Goal: Task Accomplishment & Management: Manage account settings

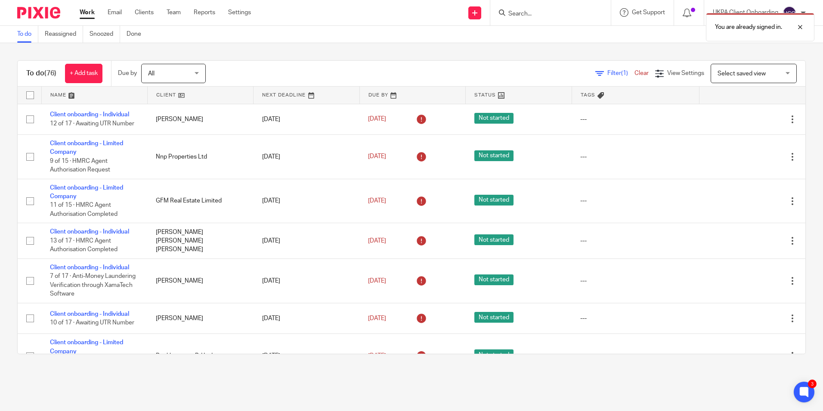
click at [538, 15] on div "You are already signed in." at bounding box center [612, 25] width 403 height 33
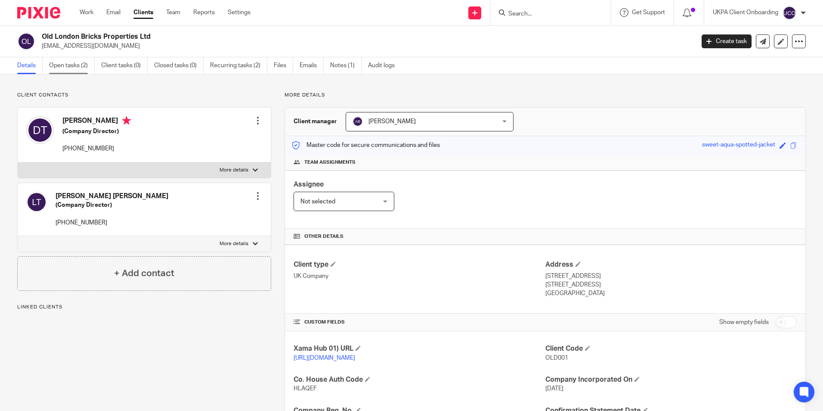
click at [83, 72] on link "Open tasks (2)" at bounding box center [72, 65] width 46 height 17
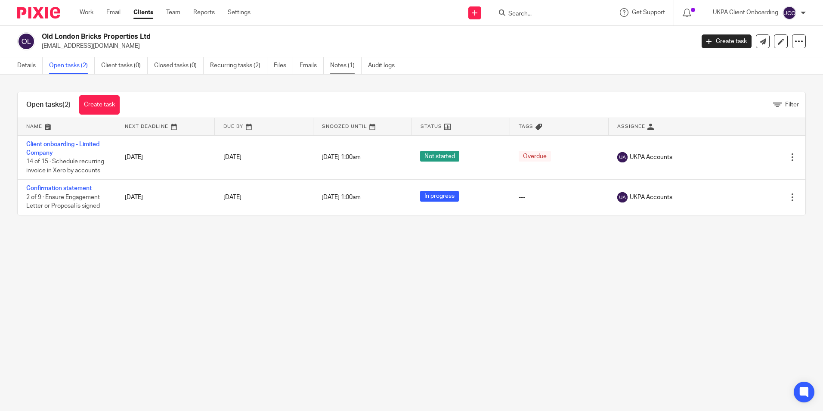
click at [340, 65] on link "Notes (1)" at bounding box center [345, 65] width 31 height 17
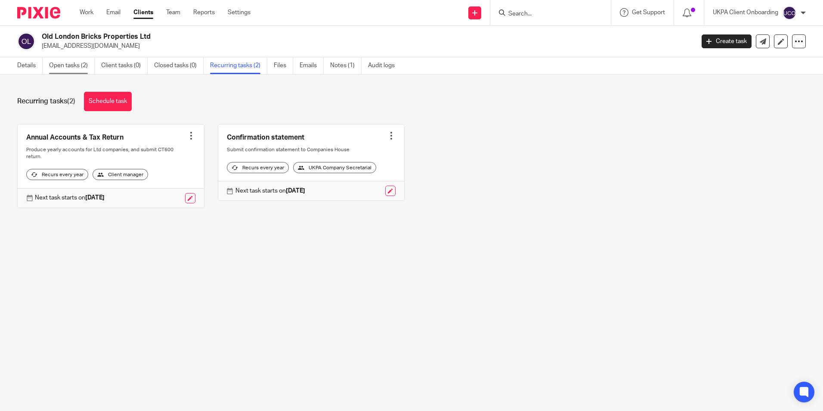
click at [54, 68] on link "Open tasks (2)" at bounding box center [72, 65] width 46 height 17
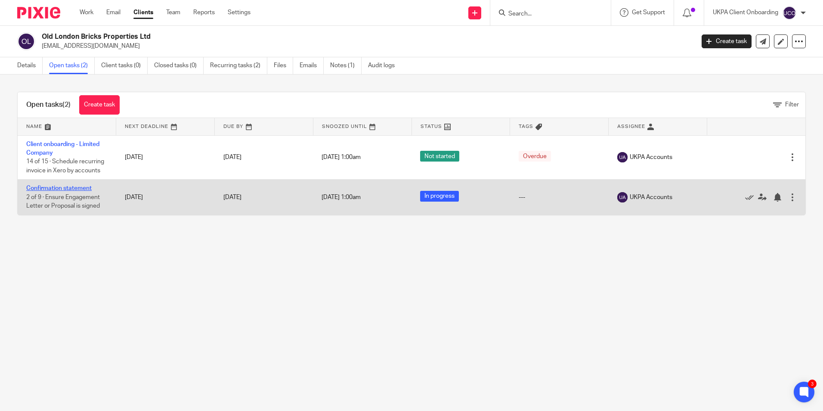
drag, startPoint x: 76, startPoint y: 185, endPoint x: 70, endPoint y: 188, distance: 7.3
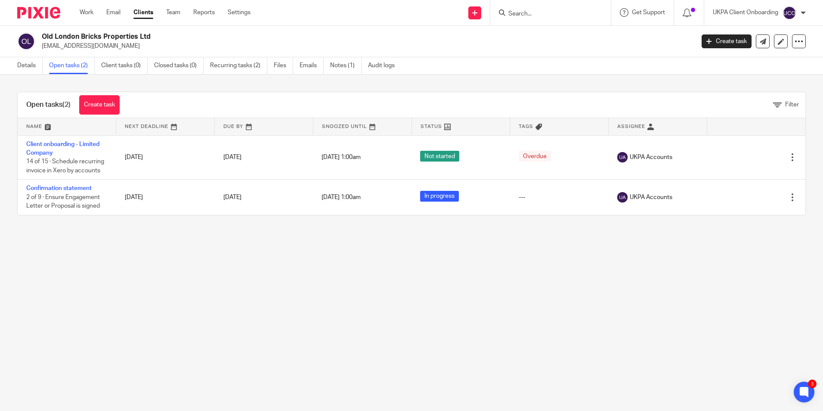
click at [530, 15] on input "Search" at bounding box center [545, 14] width 77 height 8
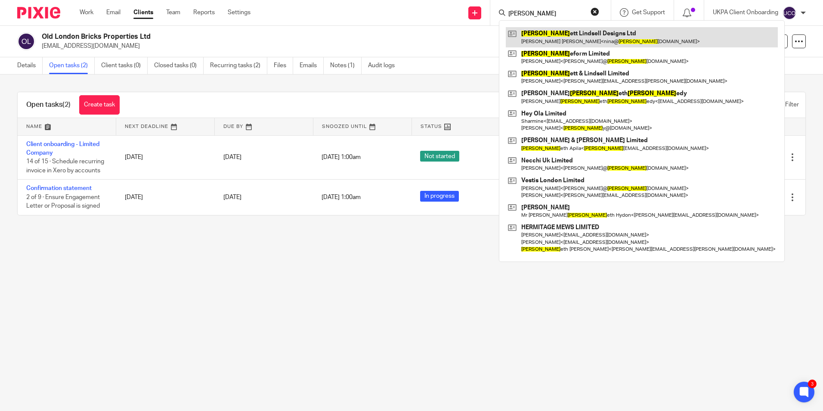
type input "kenn"
click at [539, 36] on link at bounding box center [642, 37] width 272 height 20
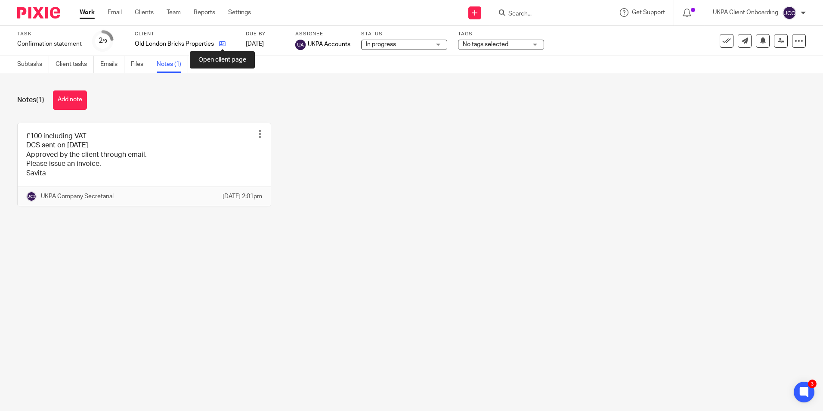
click at [220, 45] on icon at bounding box center [222, 43] width 6 height 6
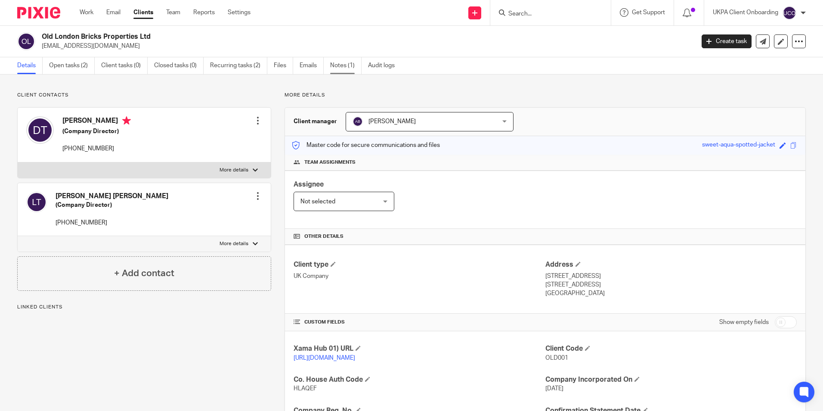
click at [352, 68] on link "Notes (1)" at bounding box center [345, 65] width 31 height 17
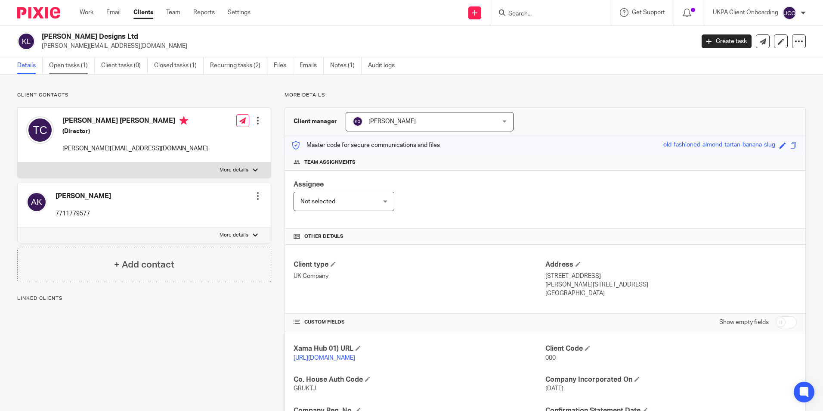
click at [80, 68] on link "Open tasks (1)" at bounding box center [72, 65] width 46 height 17
click at [109, 148] on p "[PERSON_NAME][EMAIL_ADDRESS][DOMAIN_NAME]" at bounding box center [134, 148] width 145 height 9
click at [109, 148] on p "nina@kennettlindsell.com" at bounding box center [134, 148] width 145 height 9
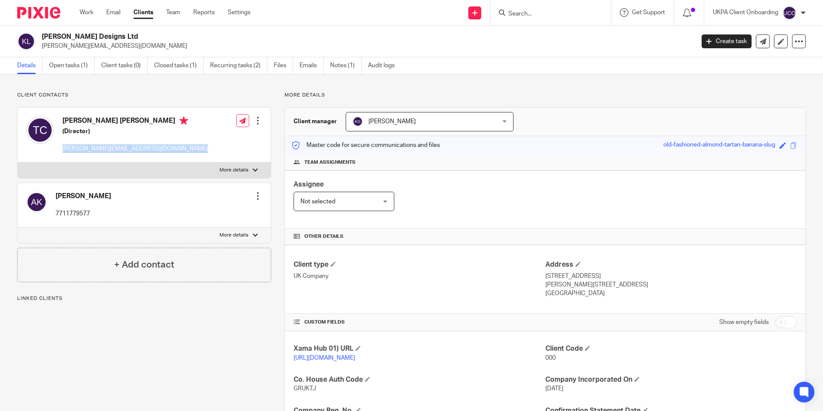
click at [109, 148] on p "nina@kennettlindsell.com" at bounding box center [134, 148] width 145 height 9
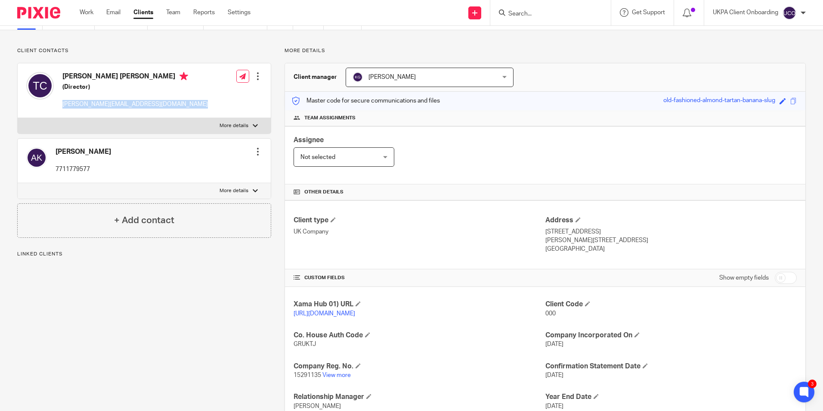
scroll to position [114, 0]
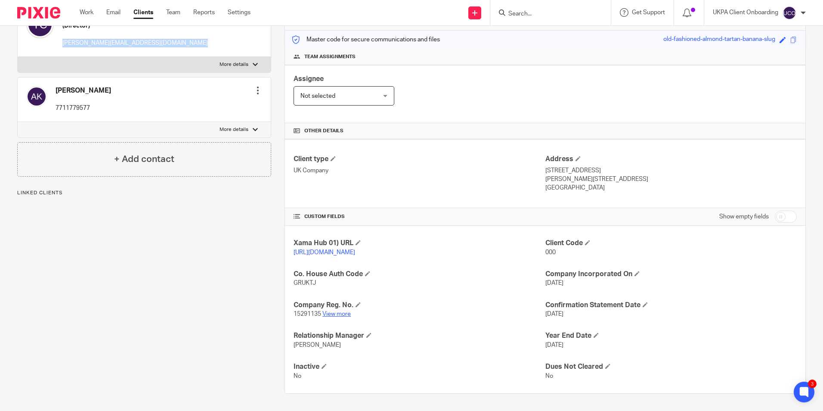
click at [333, 314] on link "View more" at bounding box center [336, 314] width 28 height 6
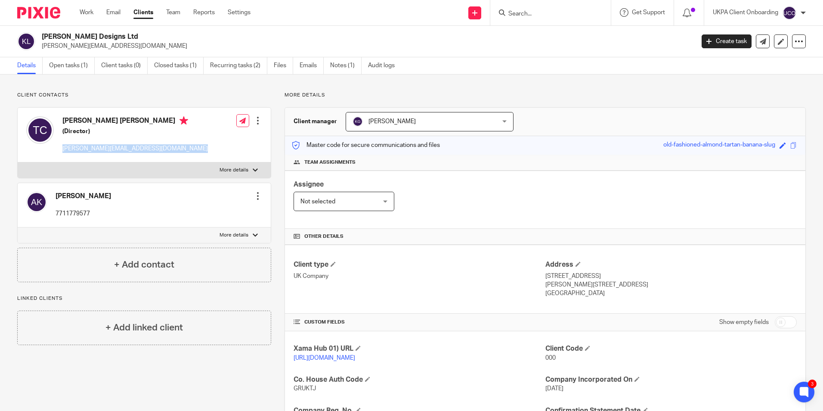
click at [82, 36] on h2 "Kennett Lindsell Designs Ltd" at bounding box center [300, 36] width 517 height 9
click at [81, 35] on h2 "Kennett Lindsell Designs Ltd" at bounding box center [300, 36] width 517 height 9
copy div "Kennett Lindsell Designs Ltd"
click at [524, 10] on input "Search" at bounding box center [545, 14] width 77 height 8
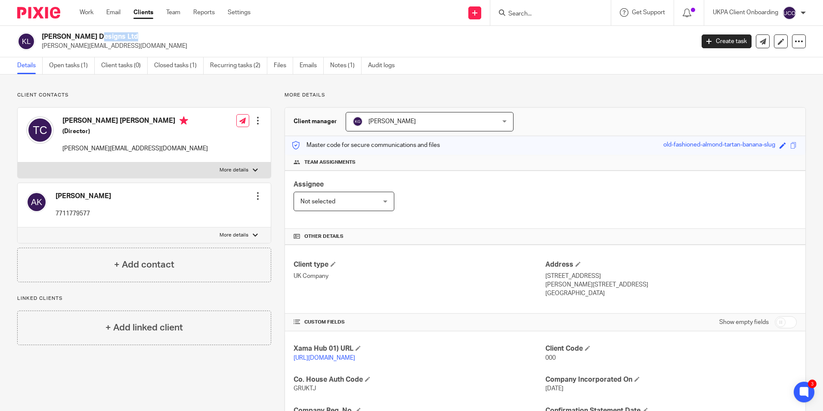
click at [524, 10] on input "Search" at bounding box center [545, 14] width 77 height 8
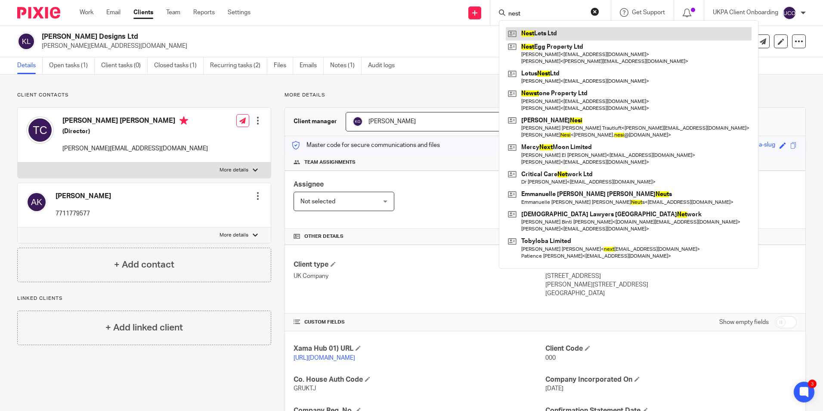
type input "nest"
click at [535, 33] on link at bounding box center [629, 33] width 246 height 13
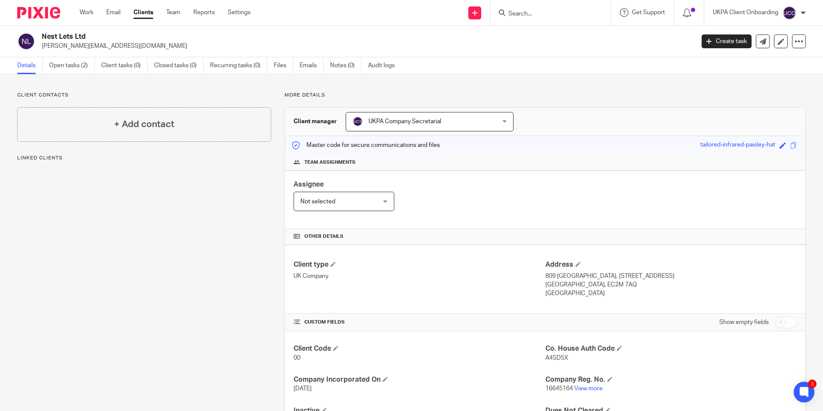
click at [62, 38] on h2 "Nest Lets Ltd" at bounding box center [300, 36] width 517 height 9
copy div "Nest Lets Ltd"
click at [335, 348] on span at bounding box center [335, 347] width 5 height 5
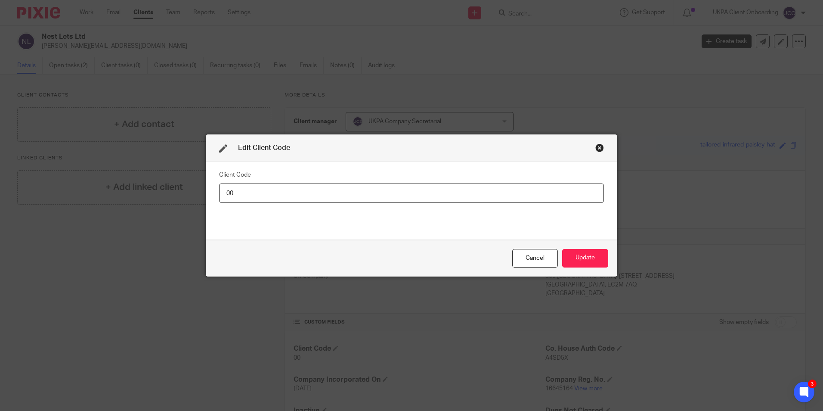
click at [252, 188] on input "00" at bounding box center [411, 192] width 385 height 19
type input "NES005"
click at [579, 259] on button "Update" at bounding box center [585, 258] width 46 height 19
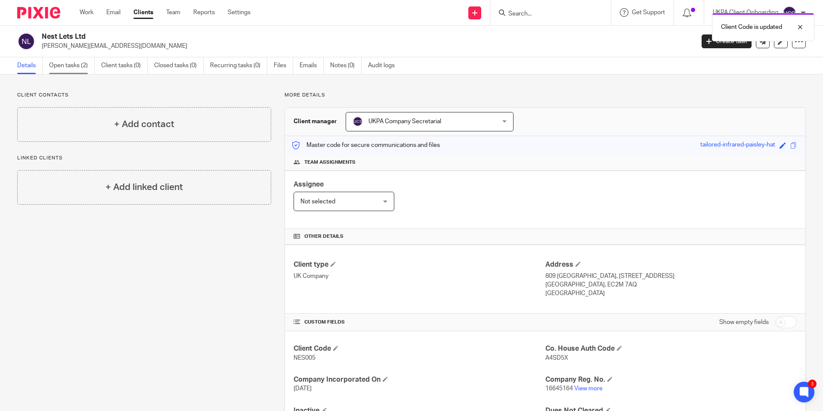
click at [69, 68] on link "Open tasks (2)" at bounding box center [72, 65] width 46 height 17
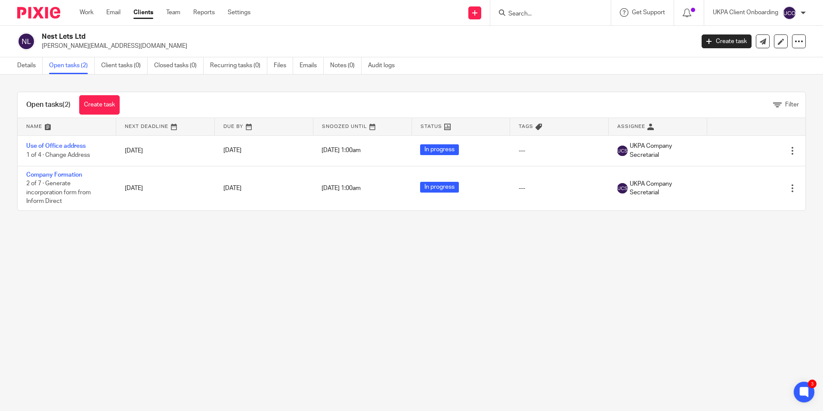
click at [545, 13] on input "Search" at bounding box center [545, 14] width 77 height 8
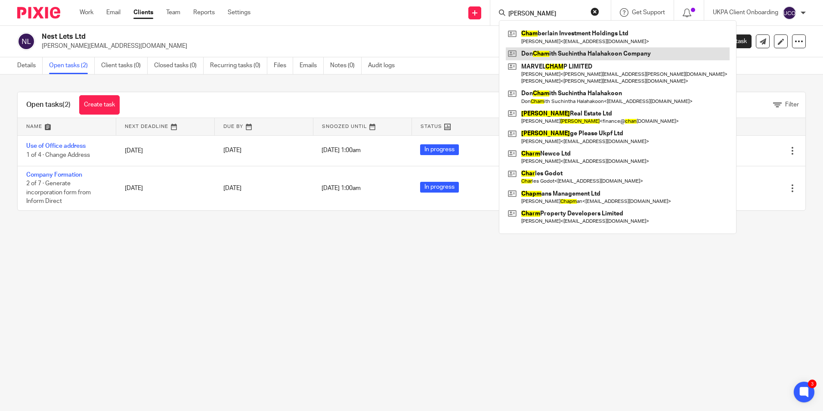
type input "don cham"
click at [556, 52] on link at bounding box center [618, 53] width 224 height 13
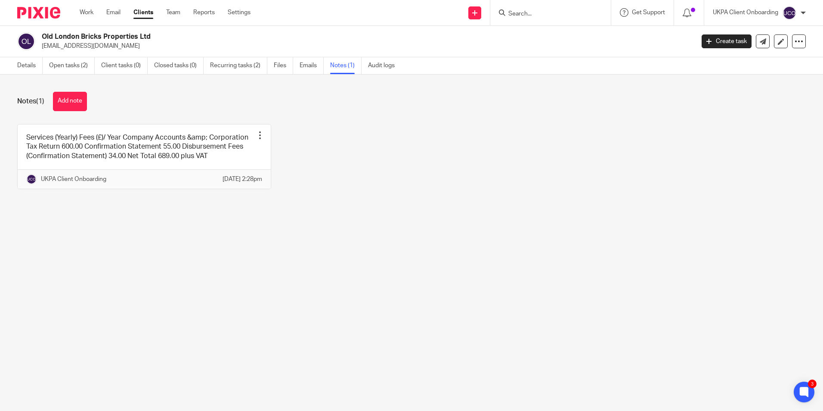
click at [529, 13] on input "Search" at bounding box center [545, 14] width 77 height 8
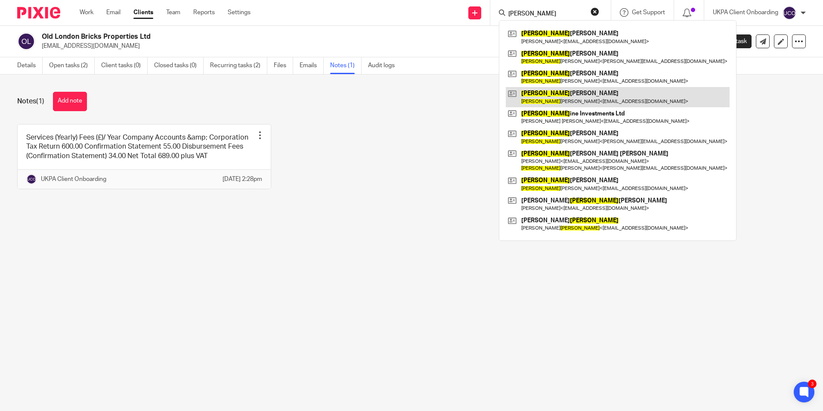
type input "[PERSON_NAME]"
click at [556, 90] on link at bounding box center [618, 97] width 224 height 20
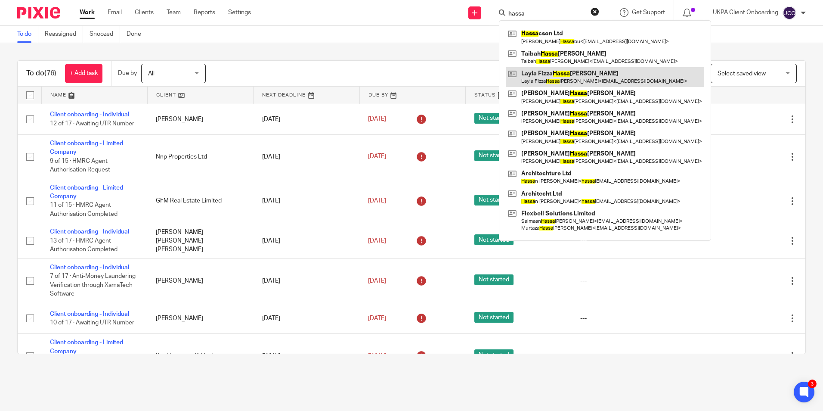
type input "hassa"
click at [531, 75] on link at bounding box center [605, 77] width 198 height 20
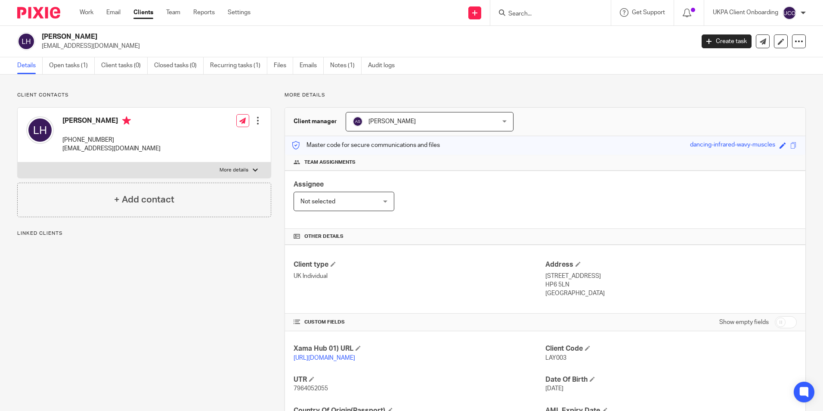
click at [308, 385] on span "7964052055" at bounding box center [310, 388] width 34 height 6
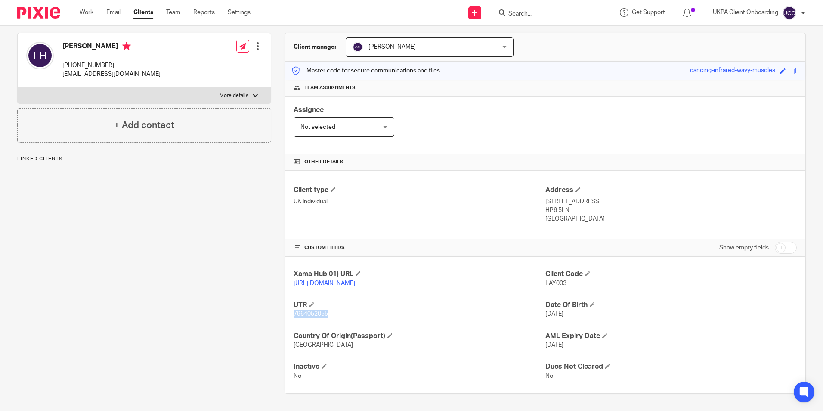
click at [308, 314] on span "7964052055" at bounding box center [310, 314] width 34 height 6
copy span "7964052055"
click at [541, 15] on input "Search" at bounding box center [545, 14] width 77 height 8
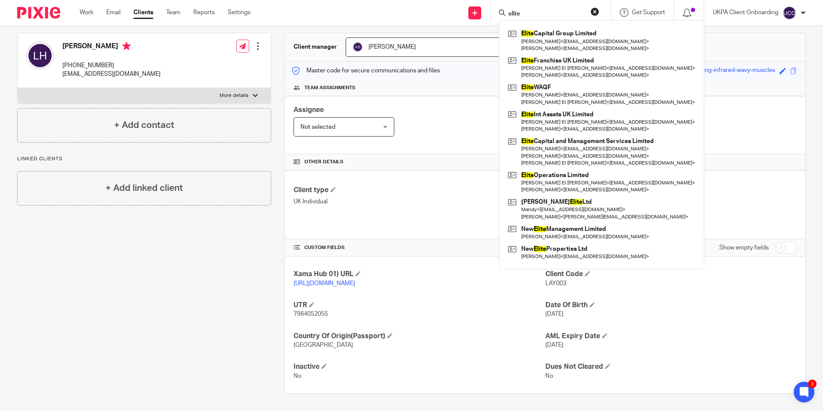
click at [529, 16] on input "elite" at bounding box center [545, 14] width 77 height 8
paste input "james@pp-av.co.uk>"
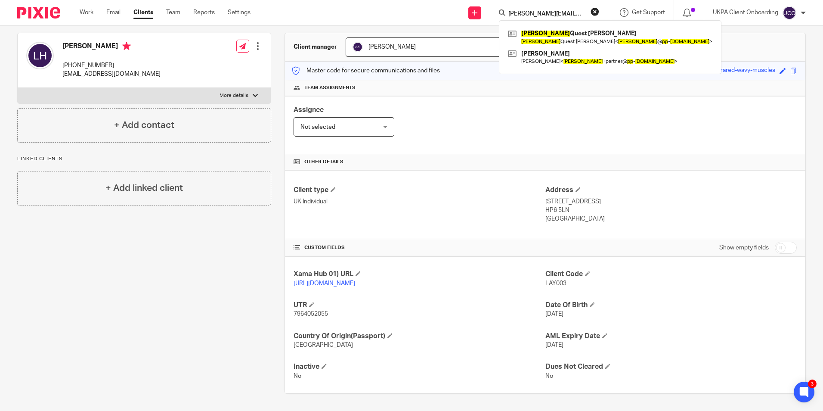
click at [568, 14] on input "james@pp-av.co.uk" at bounding box center [545, 14] width 77 height 8
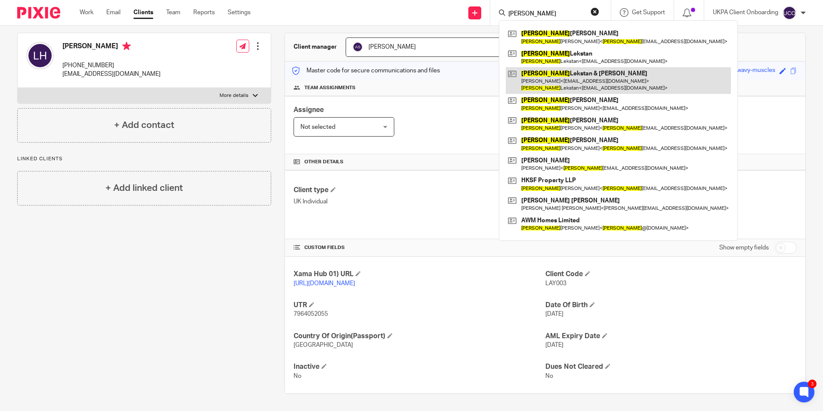
type input "adam"
drag, startPoint x: 565, startPoint y: 77, endPoint x: 534, endPoint y: 74, distance: 30.7
click at [565, 77] on link at bounding box center [618, 80] width 225 height 27
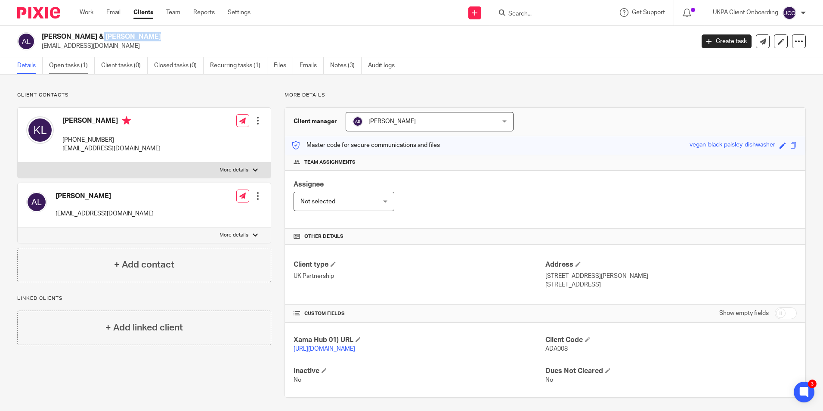
click at [81, 63] on link "Open tasks (1)" at bounding box center [72, 65] width 46 height 17
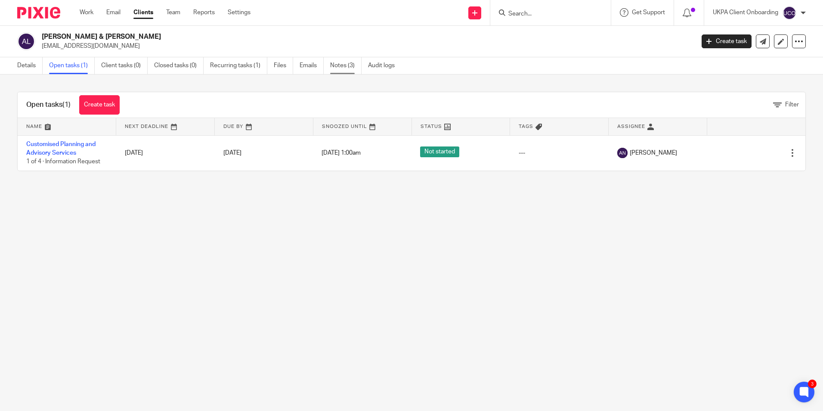
click at [356, 74] on link "Notes (3)" at bounding box center [345, 65] width 31 height 17
